Goal: Task Accomplishment & Management: Use online tool/utility

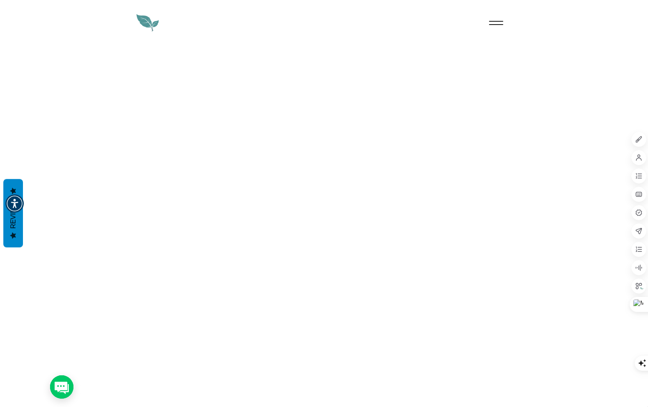
type input "****"
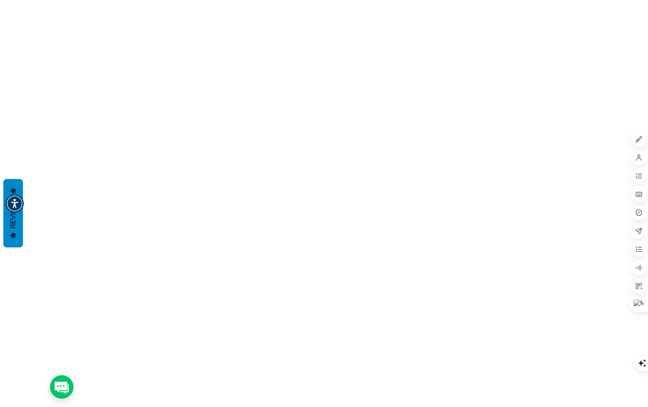
scroll to position [417, 0]
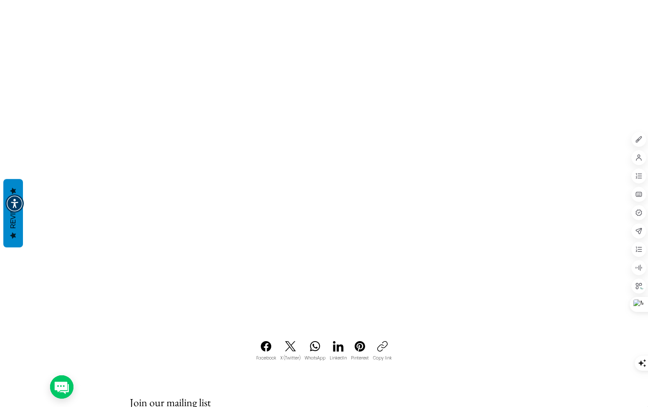
scroll to position [542, 0]
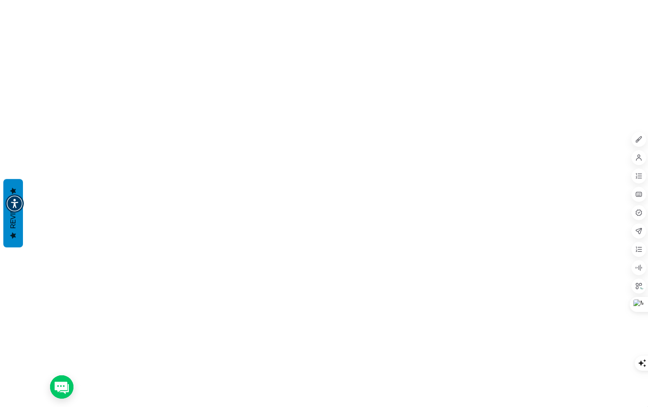
scroll to position [0, 0]
click at [144, 15] on img "main content" at bounding box center [145, 23] width 33 height 33
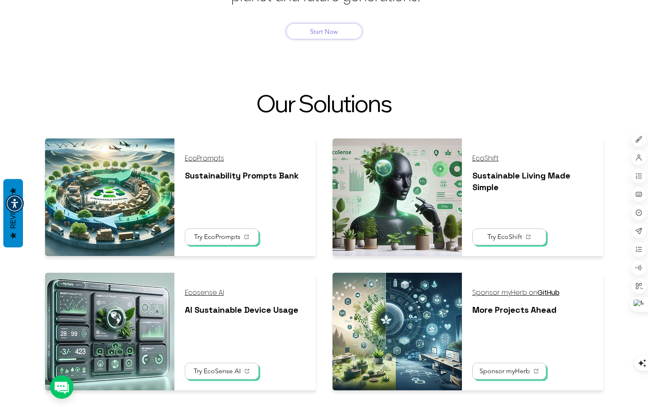
scroll to position [459, 0]
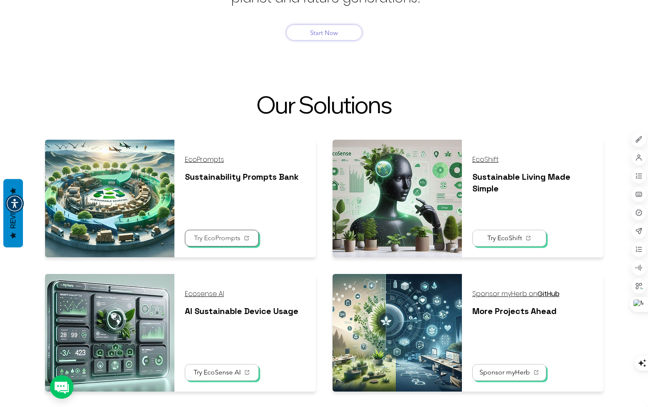
click at [218, 244] on span "Try EcoPrompts" at bounding box center [221, 238] width 65 height 16
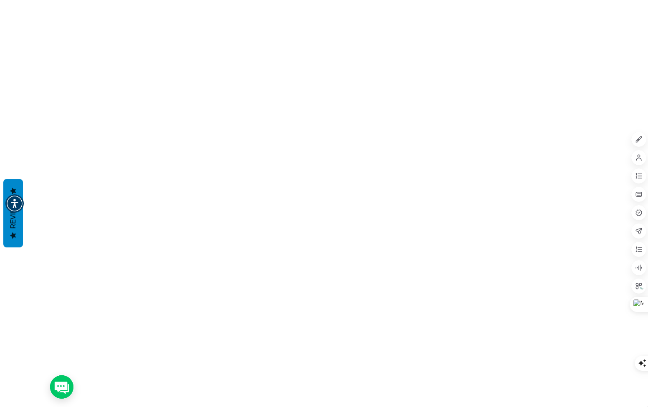
scroll to position [42, 0]
